Goal: Book appointment/travel/reservation

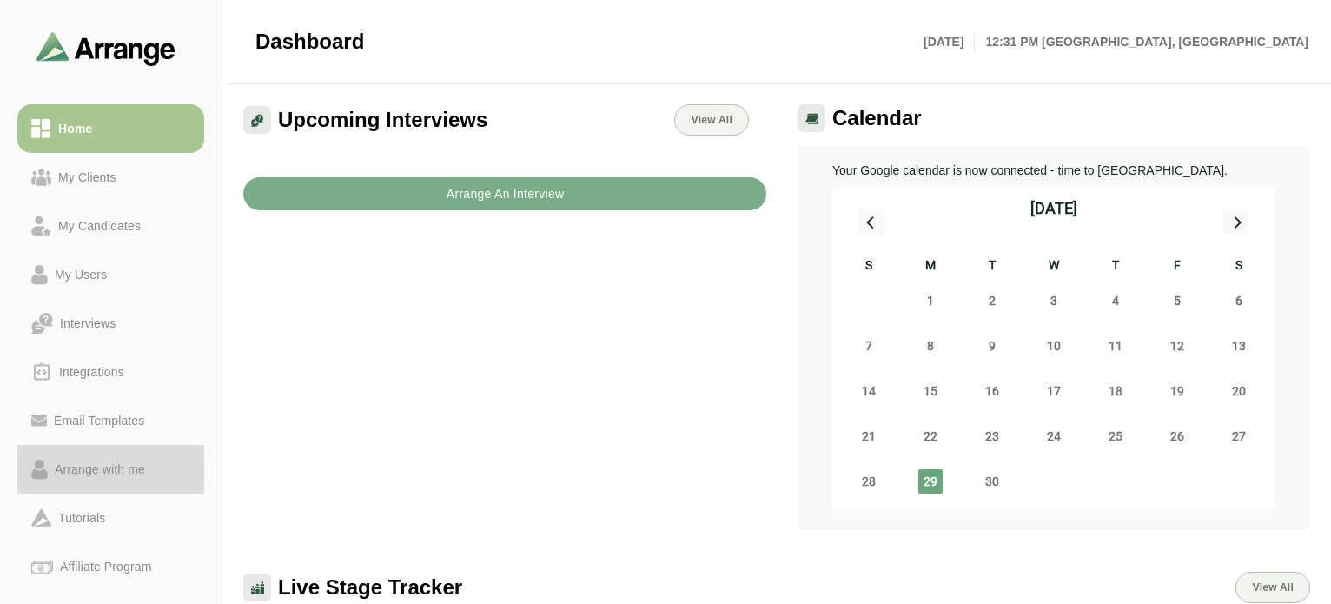
click at [106, 467] on div "Arrange with me" at bounding box center [100, 469] width 104 height 21
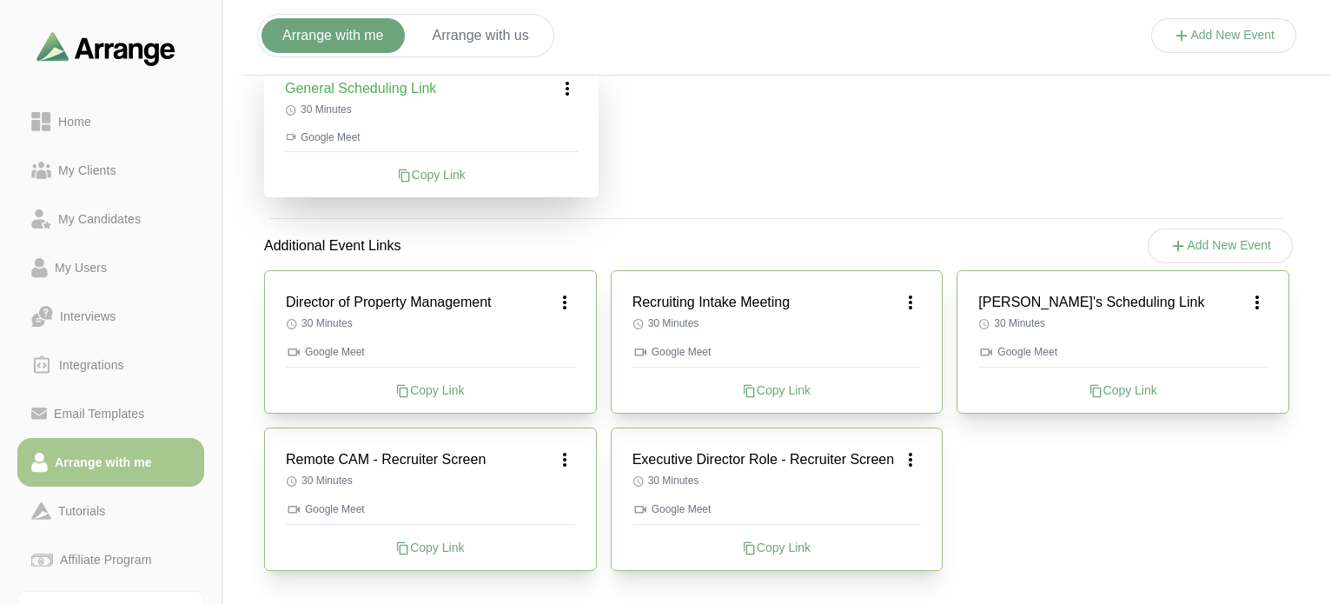
scroll to position [382, 0]
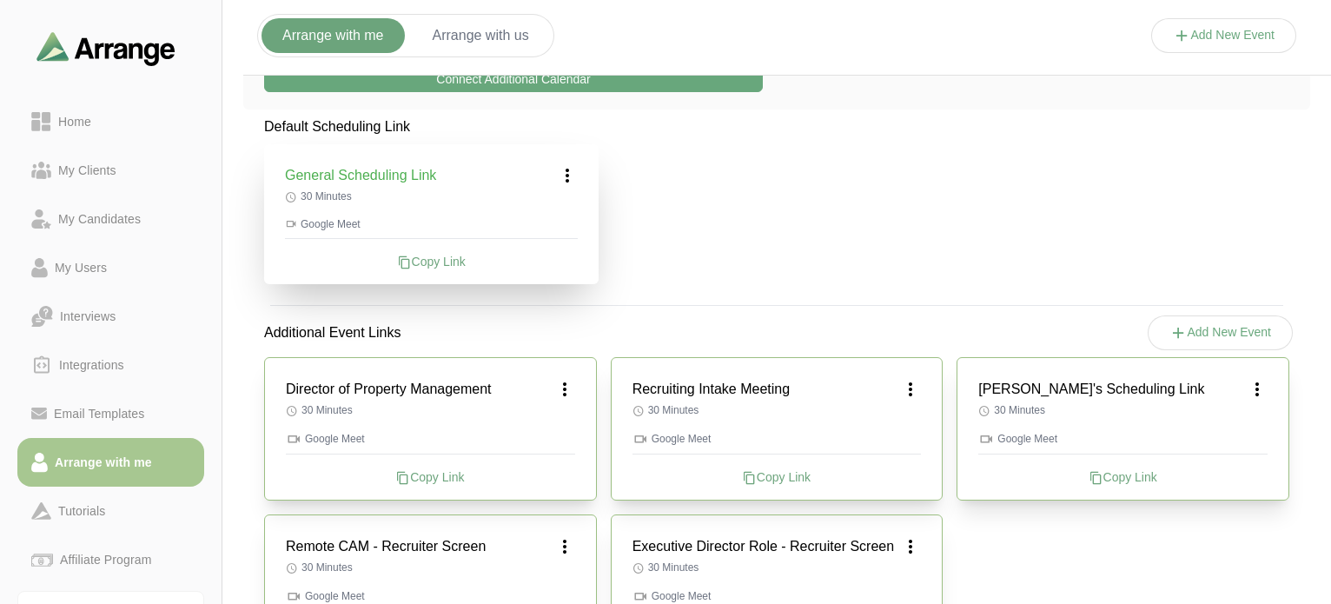
click at [1241, 321] on button "Add New Event" at bounding box center [1221, 332] width 146 height 35
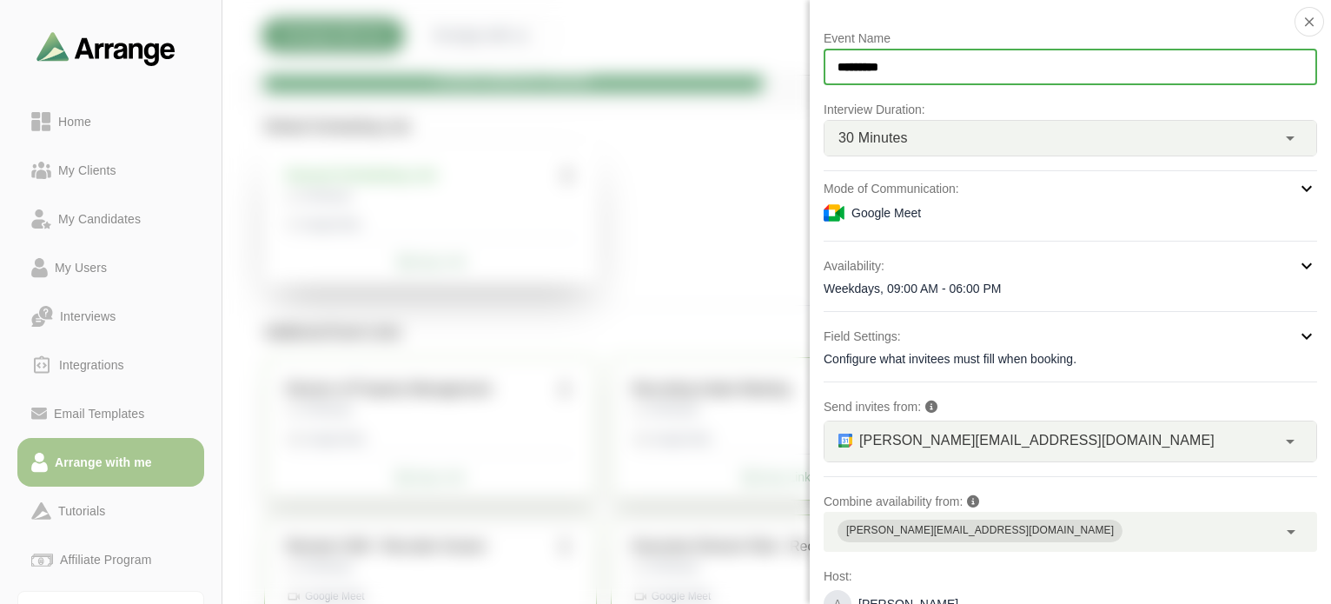
drag, startPoint x: 971, startPoint y: 64, endPoint x: 824, endPoint y: 70, distance: 146.9
click at [824, 70] on input "*********" at bounding box center [1070, 67] width 493 height 36
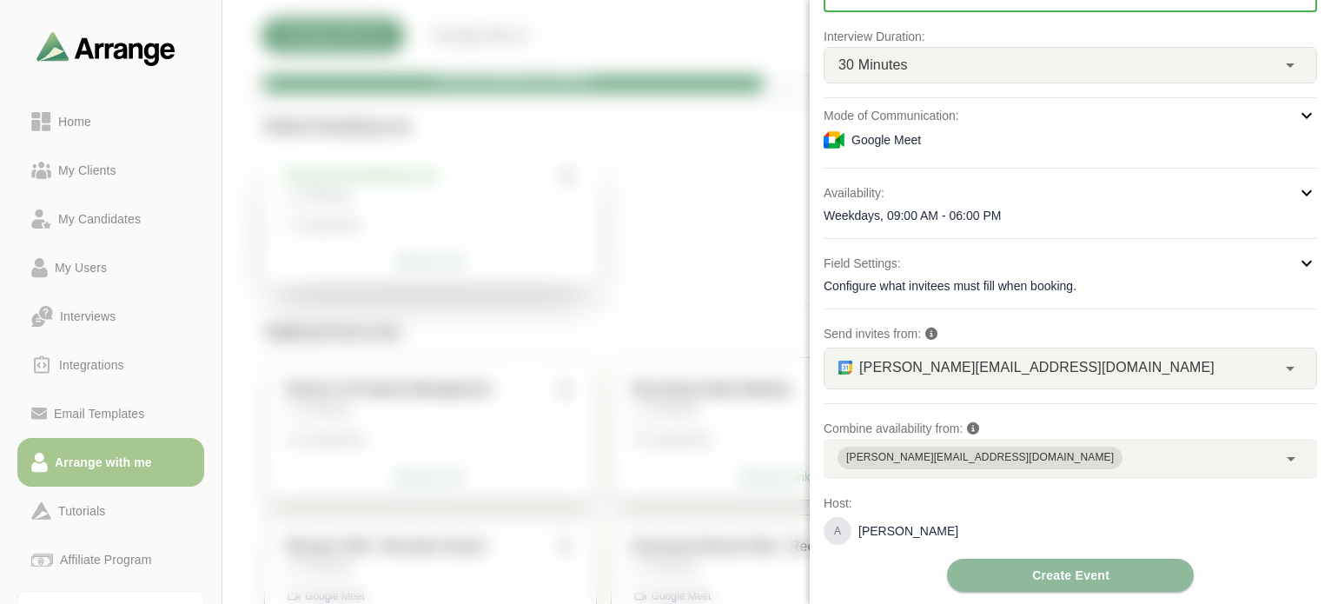
type input "**********"
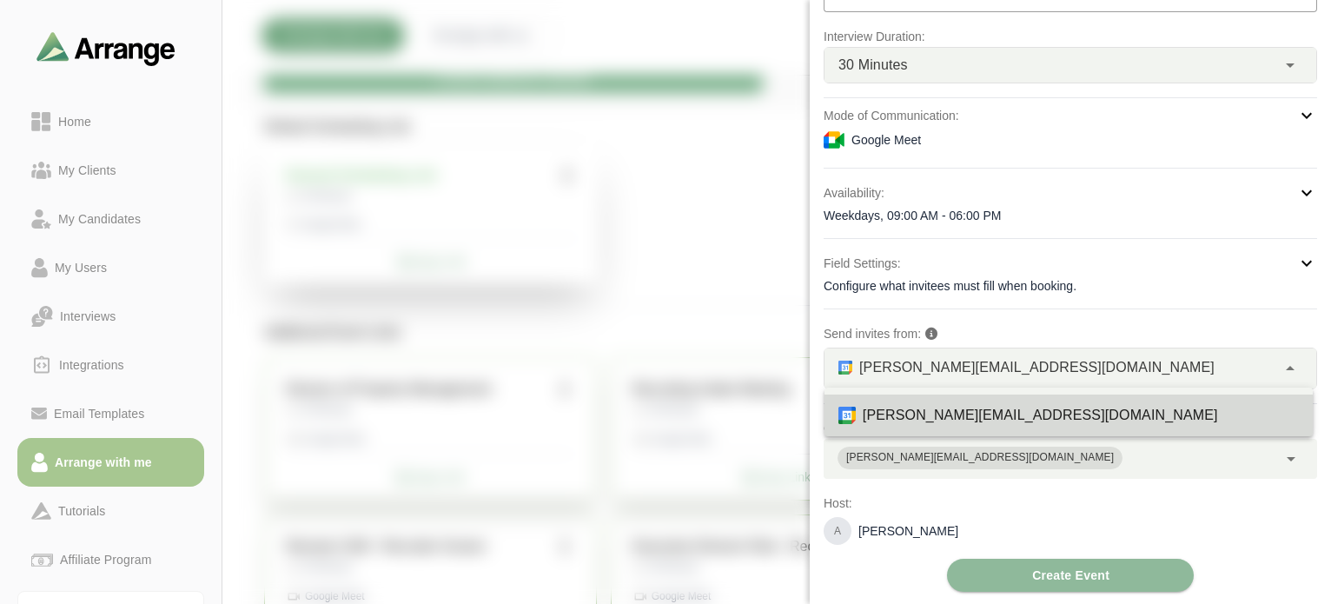
click at [1003, 370] on span "[PERSON_NAME][EMAIL_ADDRESS][DOMAIN_NAME]" at bounding box center [1036, 367] width 355 height 23
click at [1004, 370] on span "[PERSON_NAME][EMAIL_ADDRESS][DOMAIN_NAME]" at bounding box center [1036, 367] width 355 height 23
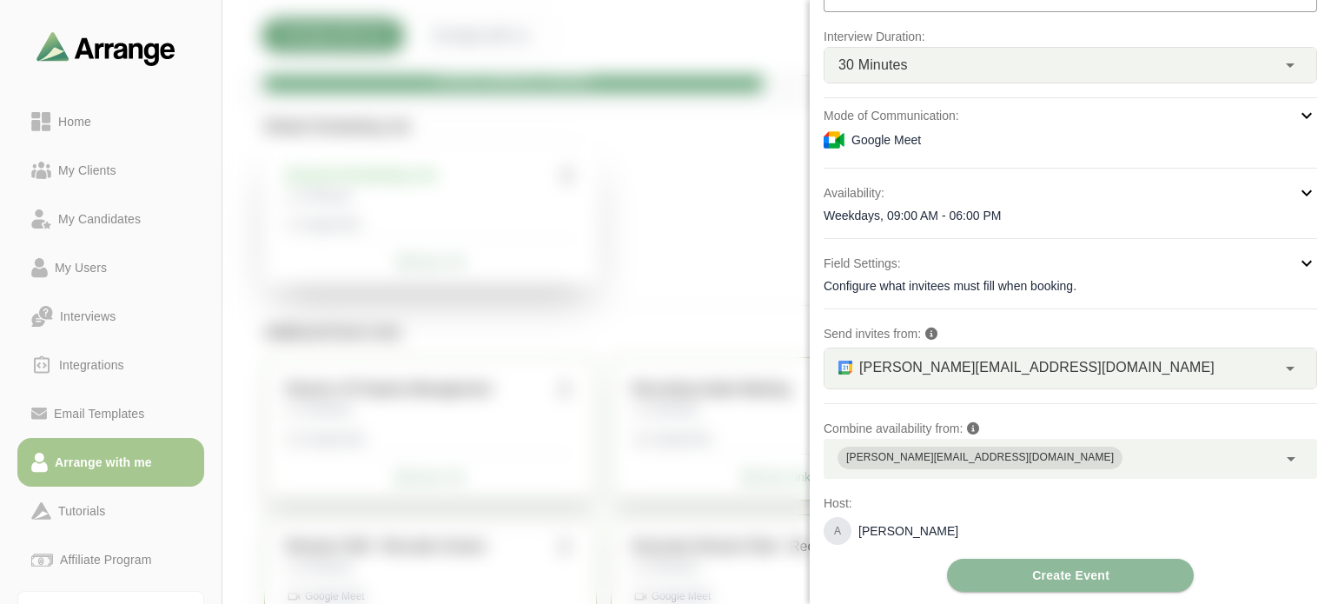
click at [1245, 458] on div "[PERSON_NAME][EMAIL_ADDRESS][DOMAIN_NAME]" at bounding box center [1051, 459] width 454 height 40
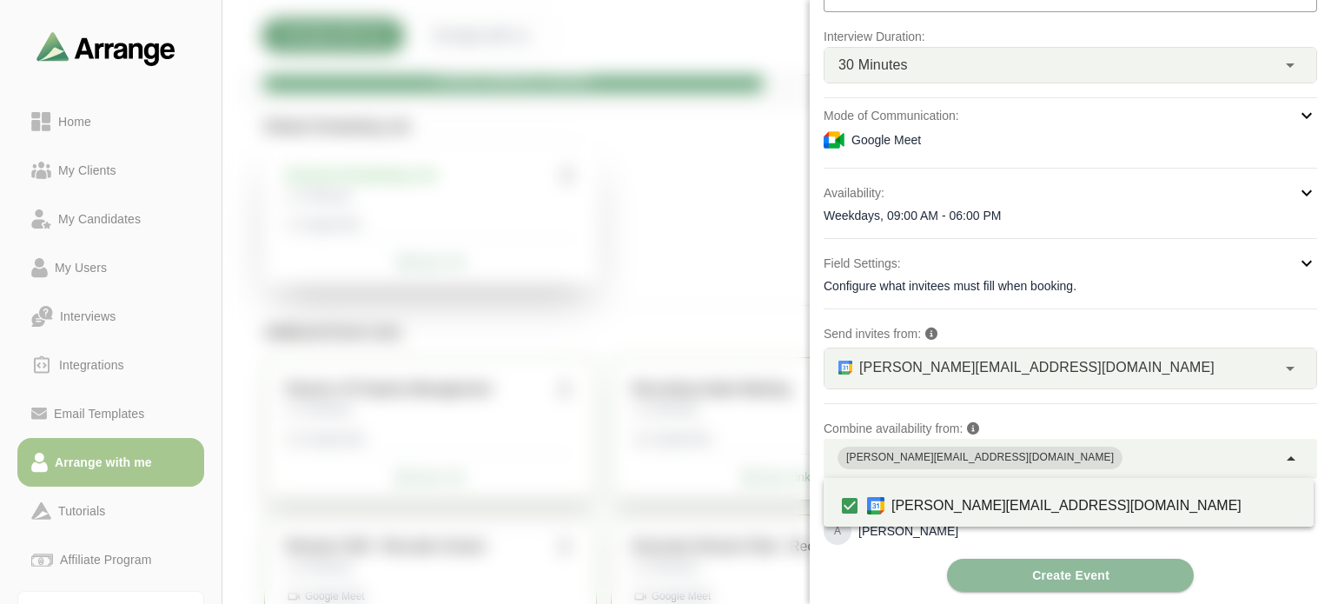
click at [1245, 458] on div "[PERSON_NAME][EMAIL_ADDRESS][DOMAIN_NAME]" at bounding box center [1051, 459] width 454 height 40
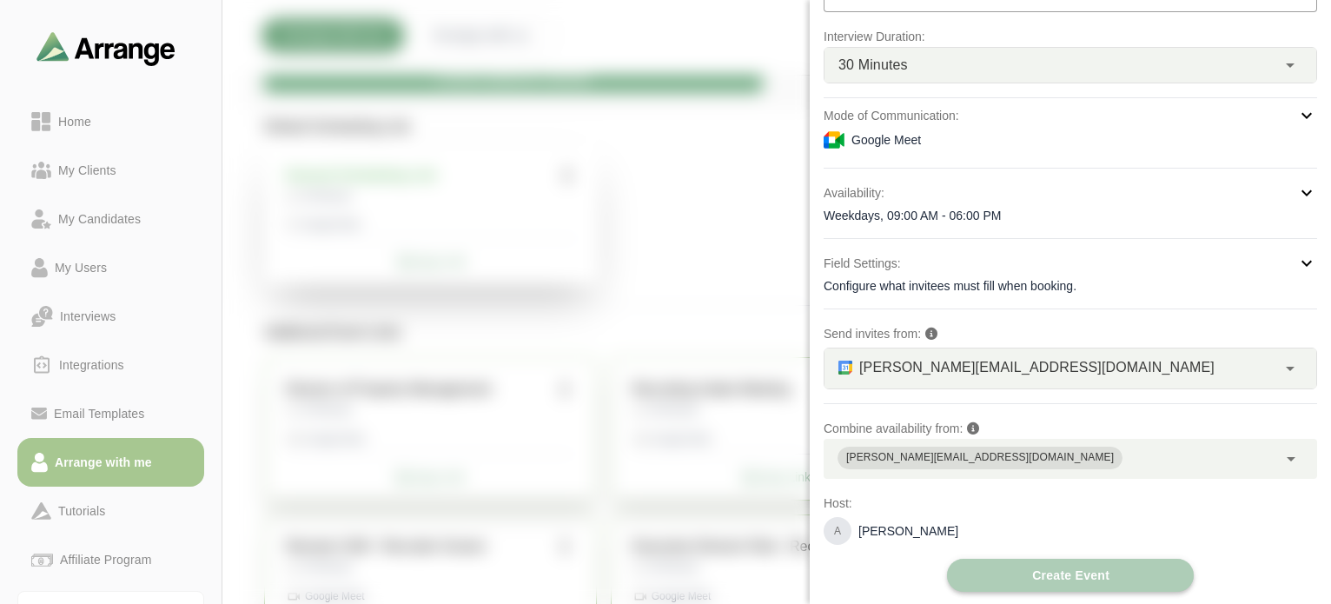
click at [1154, 562] on button "Create Event" at bounding box center [1070, 575] width 247 height 33
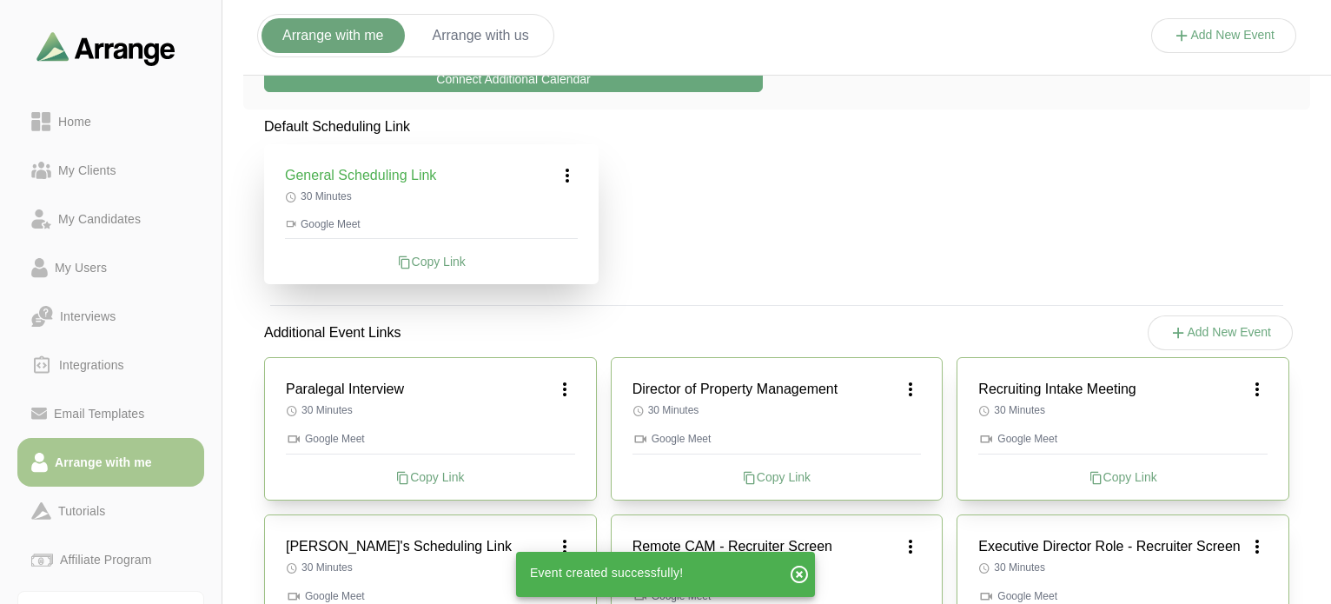
click at [431, 478] on div "Copy Link" at bounding box center [430, 476] width 289 height 17
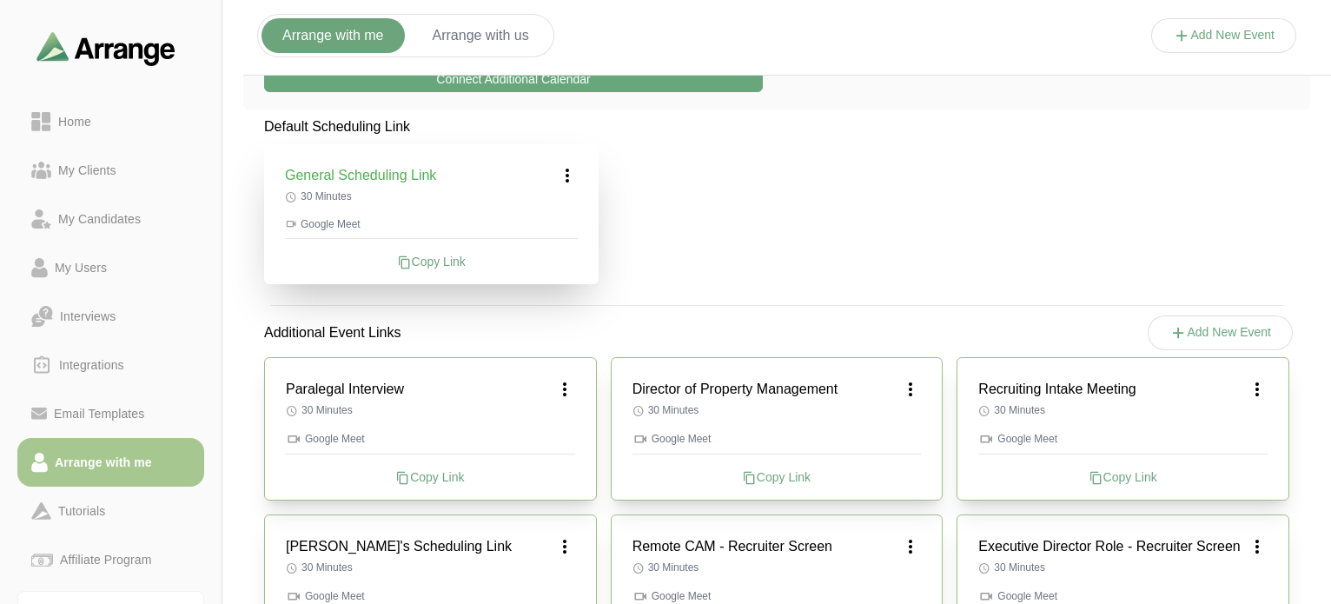
click at [425, 472] on div "Copy Link" at bounding box center [430, 476] width 289 height 17
click at [791, 38] on div "Arrange with me Arrange with us Add New Event" at bounding box center [908, 36] width 1331 height 79
